Goal: Information Seeking & Learning: Learn about a topic

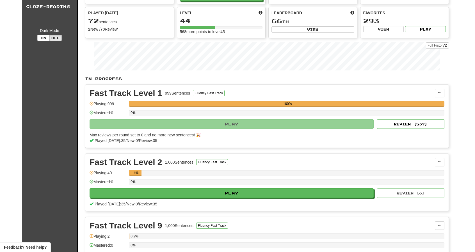
scroll to position [45, 0]
click at [440, 91] on span at bounding box center [439, 92] width 3 height 3
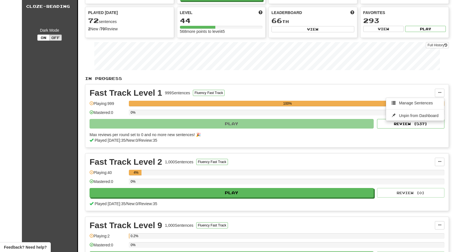
click at [413, 85] on div "Fast Track Level 1 999 Sentences Fluency Fast Track Manage Sentences Unpin from…" at bounding box center [266, 116] width 363 height 63
click at [410, 121] on button "Review ( 537 )" at bounding box center [410, 124] width 67 height 10
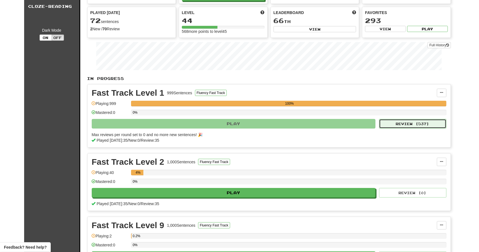
select select "**"
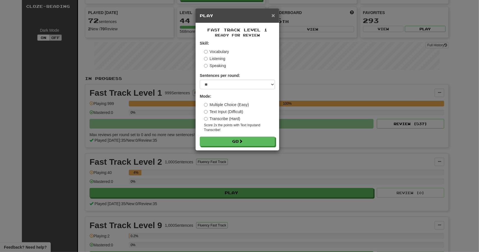
click at [275, 14] on span "×" at bounding box center [273, 15] width 3 height 6
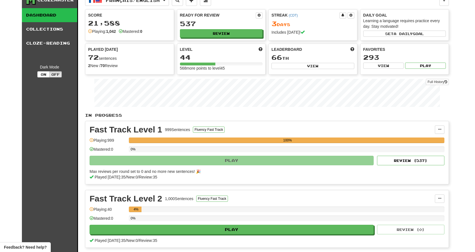
scroll to position [0, 0]
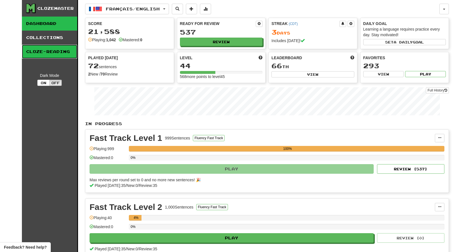
click at [53, 53] on link "Cloze-Reading" at bounding box center [49, 52] width 55 height 14
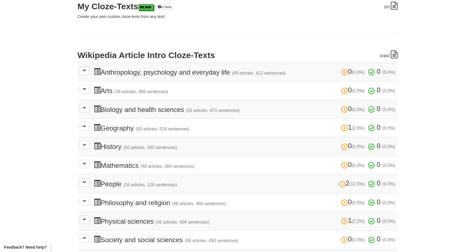
scroll to position [86, 0]
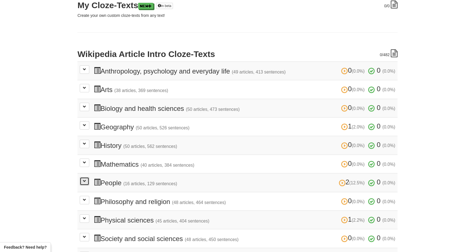
click at [83, 179] on span at bounding box center [84, 180] width 3 height 3
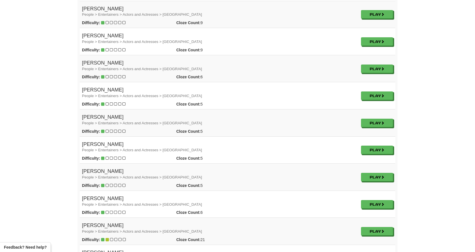
scroll to position [331, 0]
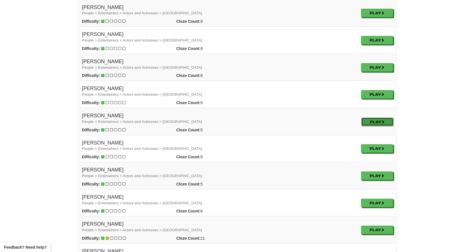
click at [374, 118] on link "Play" at bounding box center [377, 122] width 32 height 8
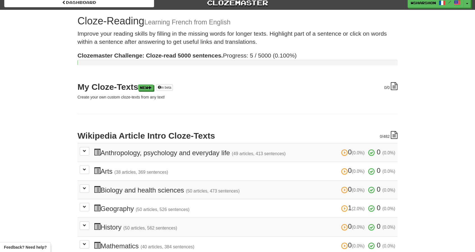
scroll to position [0, 0]
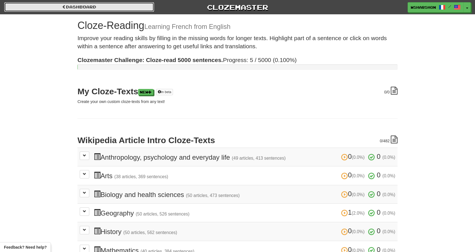
click at [53, 9] on link "Dashboard" at bounding box center [79, 7] width 150 height 10
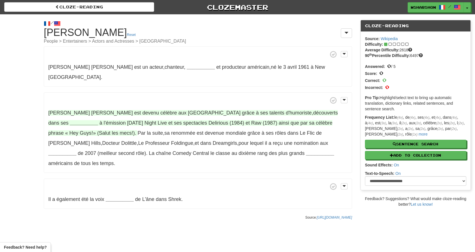
click at [98, 120] on strong "__________" at bounding box center [84, 123] width 28 height 6
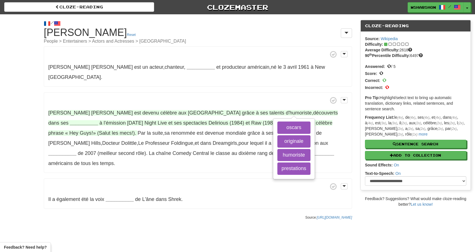
click at [313, 110] on span "découverts" at bounding box center [325, 113] width 25 height 6
click at [98, 120] on strong "__________" at bounding box center [84, 123] width 28 height 6
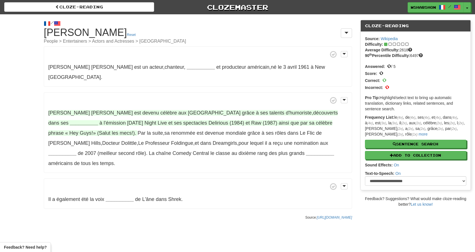
click at [98, 120] on strong "__________" at bounding box center [84, 123] width 28 height 6
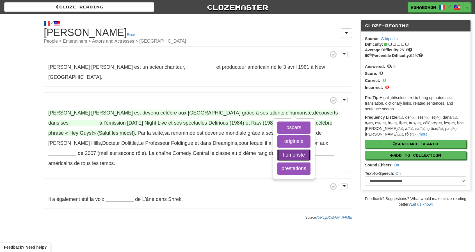
click at [290, 149] on button "humoriste" at bounding box center [293, 155] width 33 height 12
click at [290, 135] on button "originale" at bounding box center [293, 141] width 33 height 12
click at [294, 122] on button "oscars" at bounding box center [293, 128] width 33 height 12
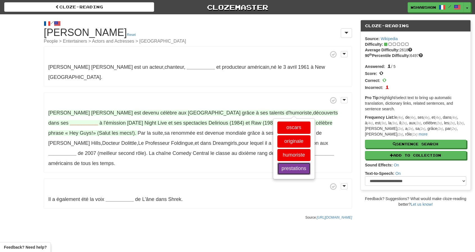
click at [292, 163] on button "prestations" at bounding box center [293, 169] width 33 height 12
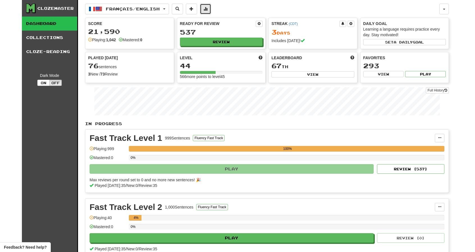
click at [208, 9] on span at bounding box center [206, 9] width 4 height 4
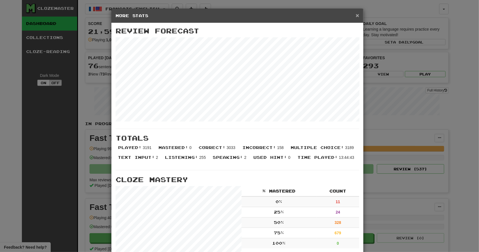
click at [356, 14] on span "×" at bounding box center [357, 15] width 3 height 6
